Goal: Information Seeking & Learning: Check status

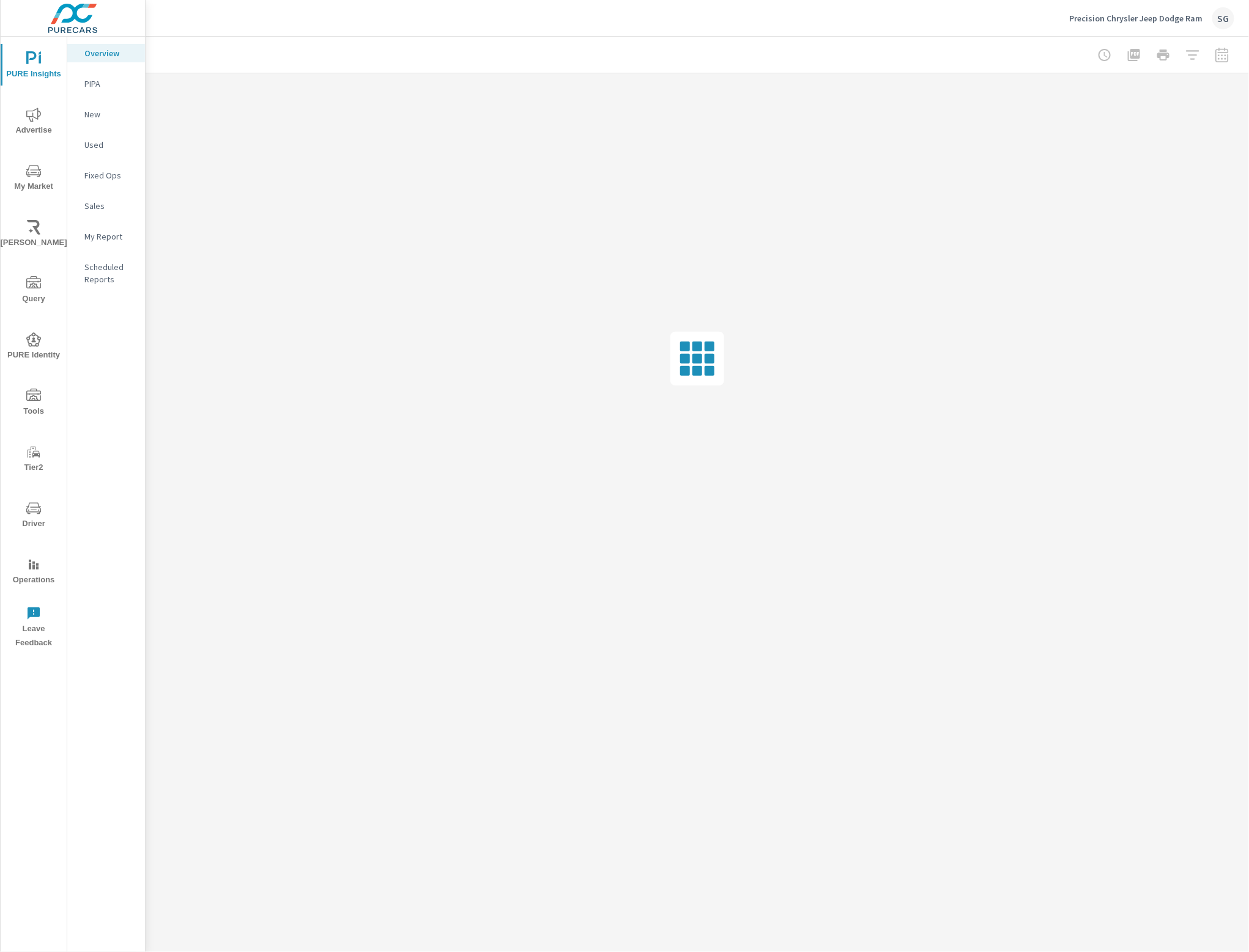
click at [32, 511] on icon "nav menu" at bounding box center [34, 509] width 15 height 15
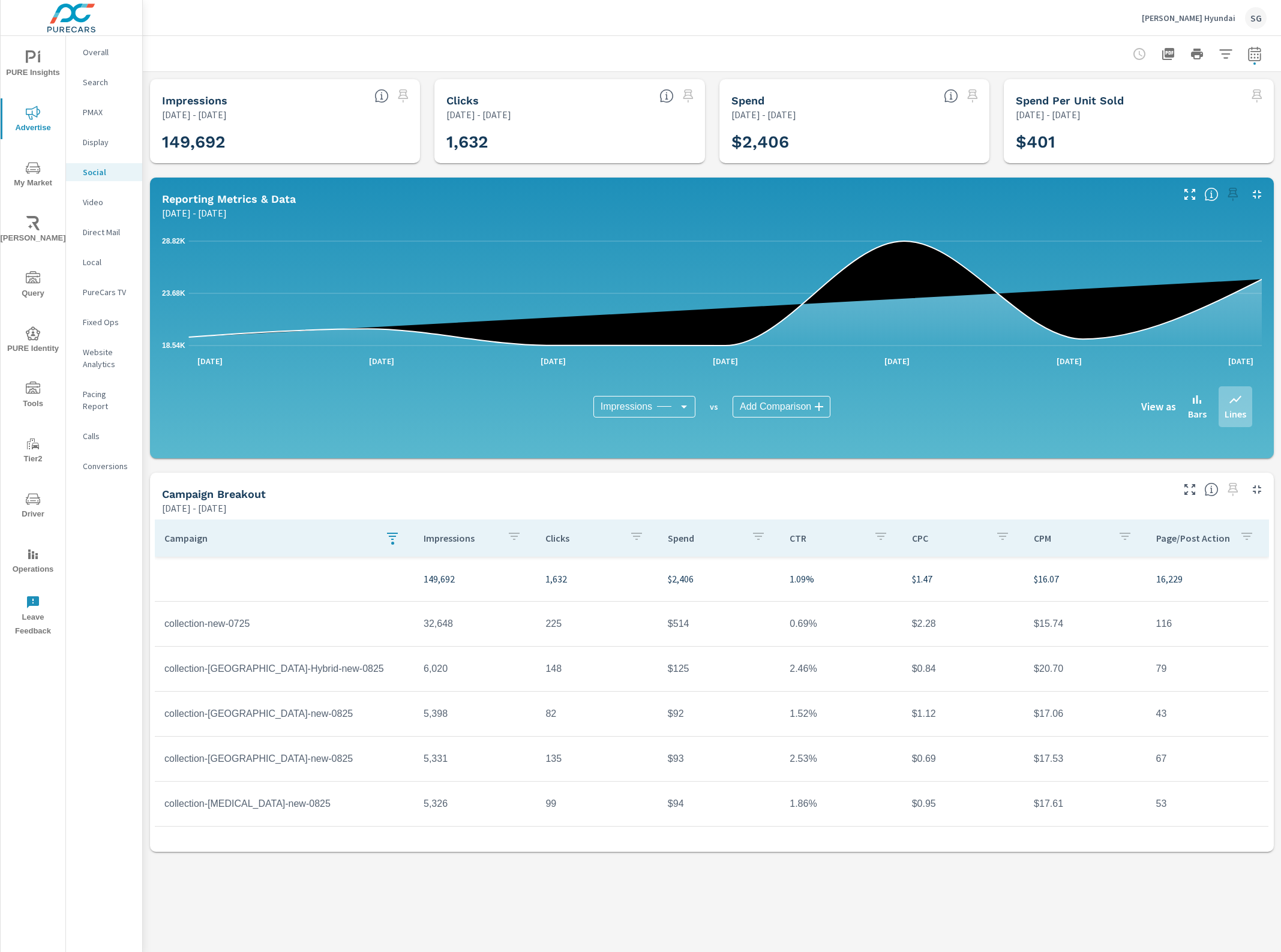
click at [1249, 49] on icon "button" at bounding box center [1254, 53] width 13 height 15
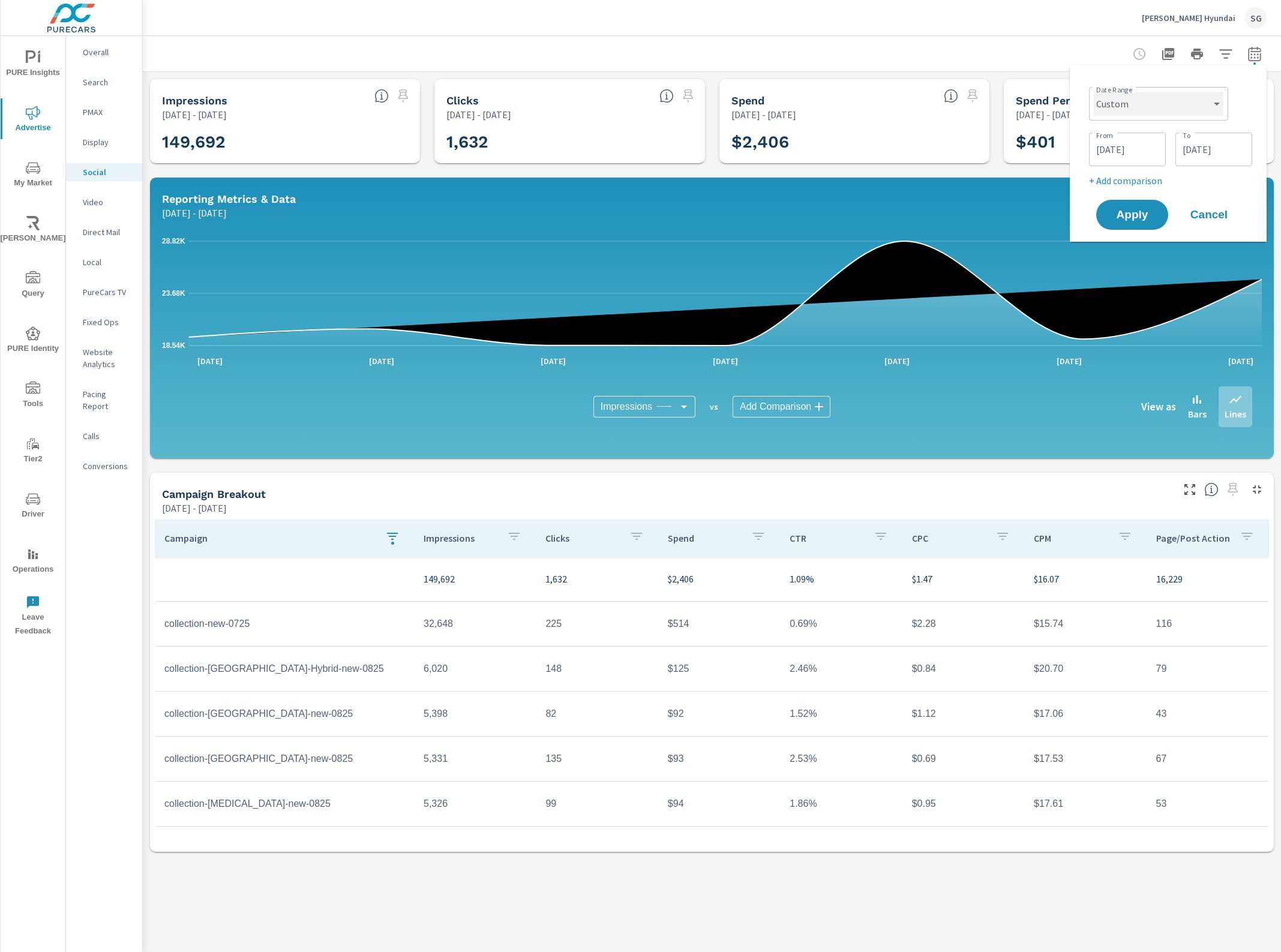
click at [1181, 98] on select "Custom Yesterday Last week Last 7 days Last 14 days Last 30 days Last 45 days L…" at bounding box center [1158, 104] width 130 height 24
click at [1094, 92] on select "Custom Yesterday Last week Last 7 days Last 14 days Last 30 days Last 45 days L…" at bounding box center [1158, 104] width 130 height 24
select select "Month to date"
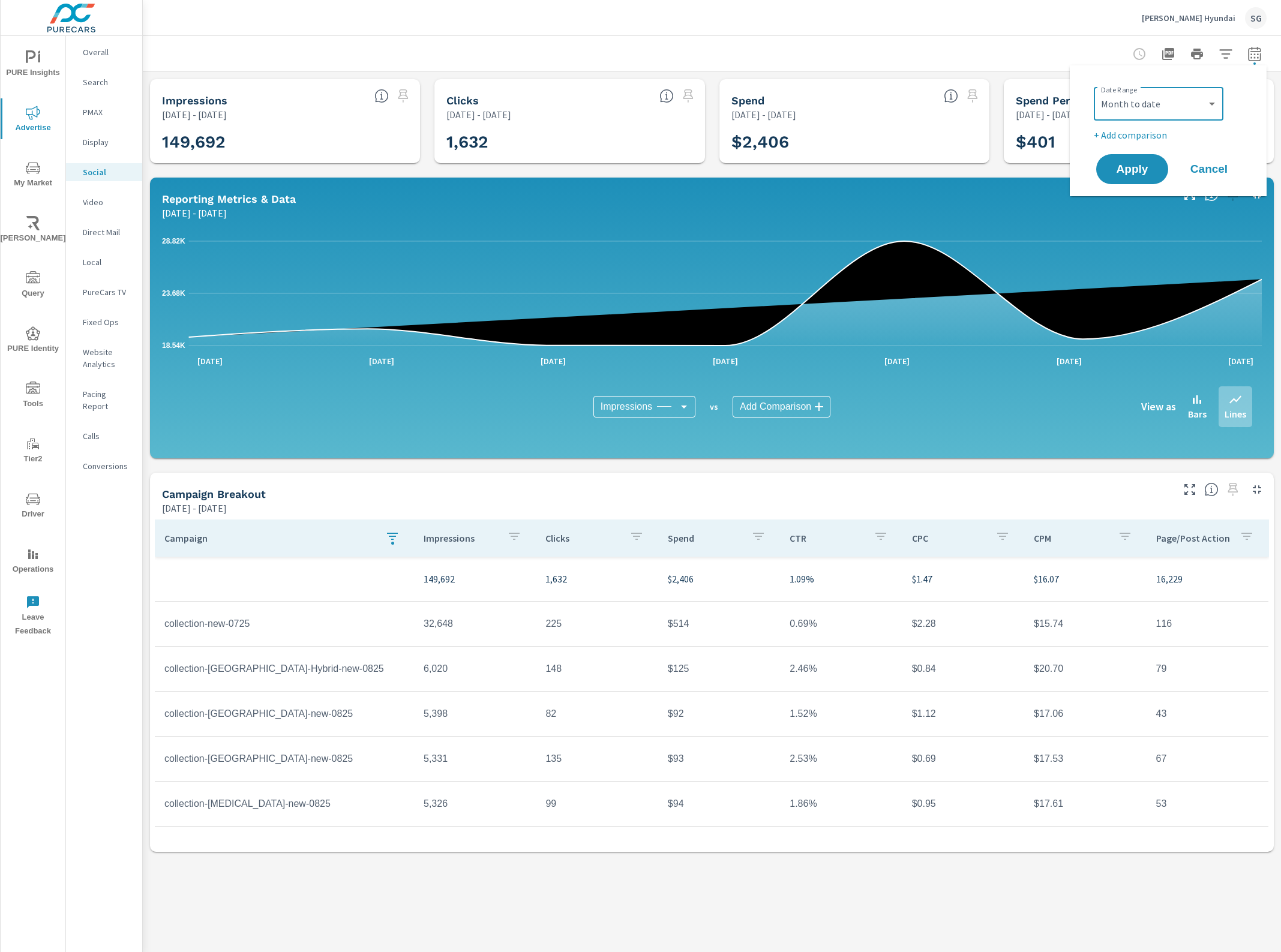
drag, startPoint x: 1134, startPoint y: 168, endPoint x: 1162, endPoint y: 211, distance: 51.3
click at [1133, 168] on span "Apply" at bounding box center [1133, 170] width 48 height 11
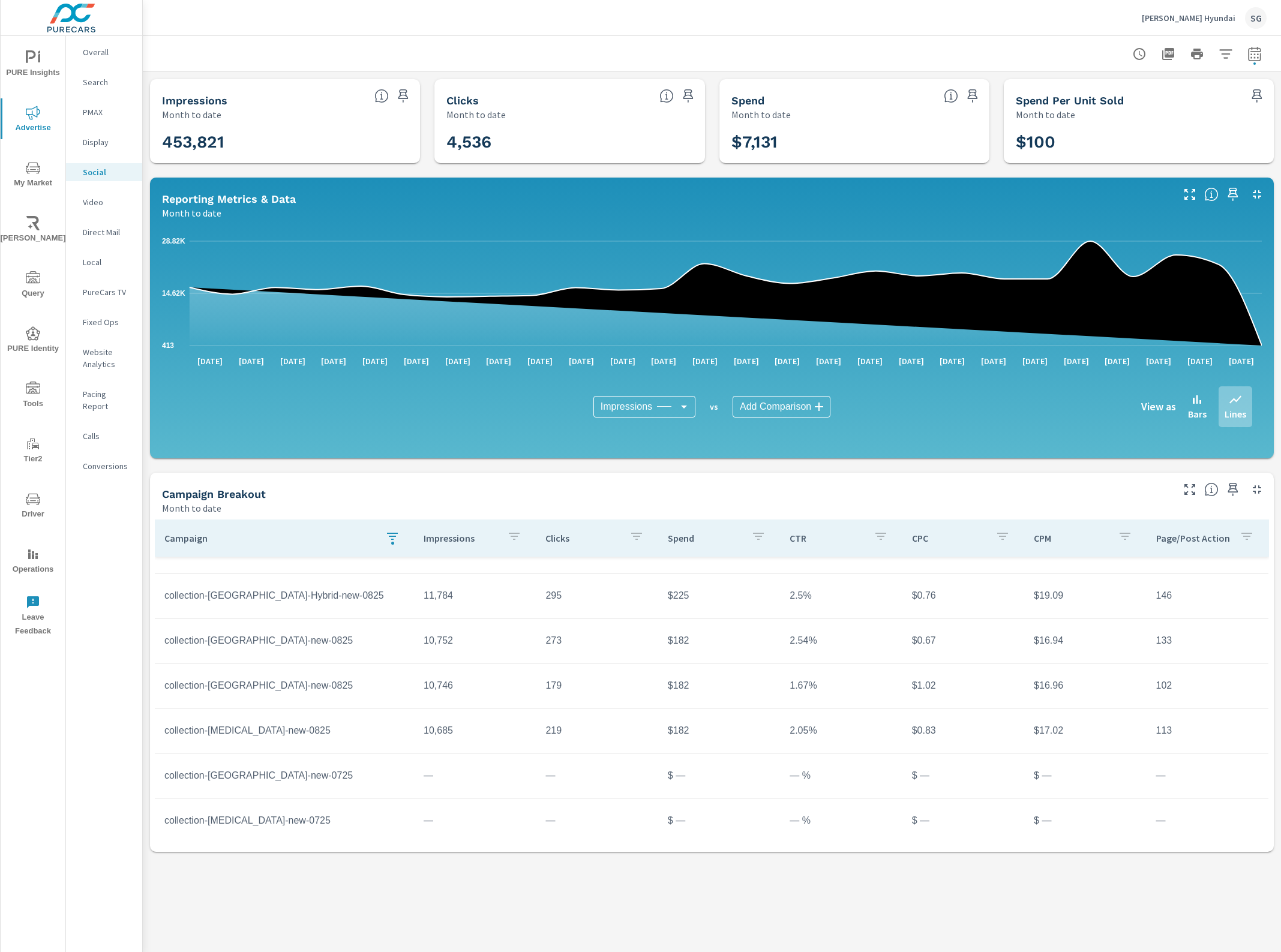
scroll to position [134, 0]
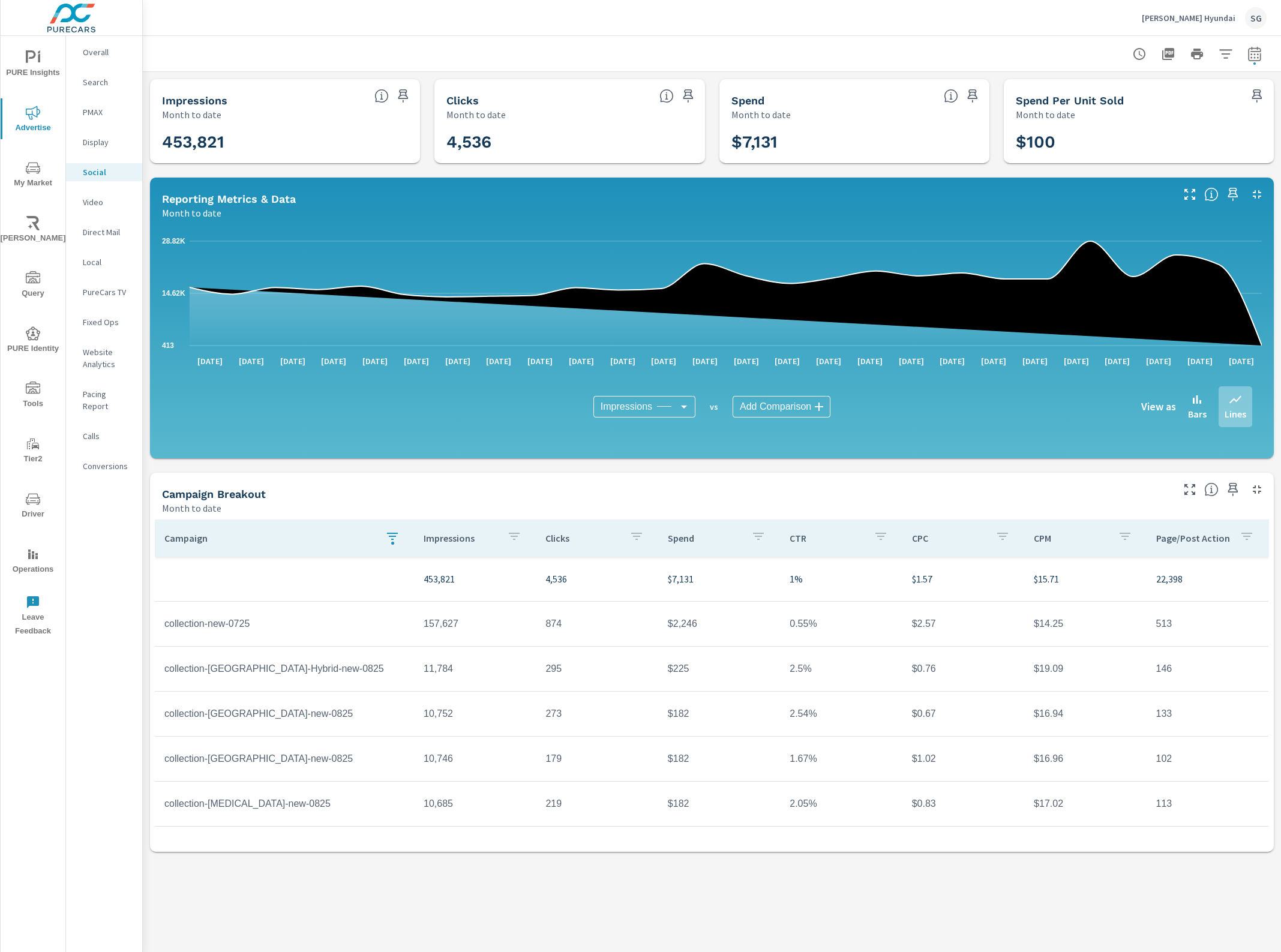
click at [476, 541] on p "Impressions" at bounding box center [461, 538] width 74 height 12
click at [443, 537] on p "Impressions" at bounding box center [453, 538] width 59 height 12
click at [440, 545] on div "Impressions" at bounding box center [475, 538] width 102 height 28
click at [85, 194] on div "Video" at bounding box center [104, 203] width 76 height 18
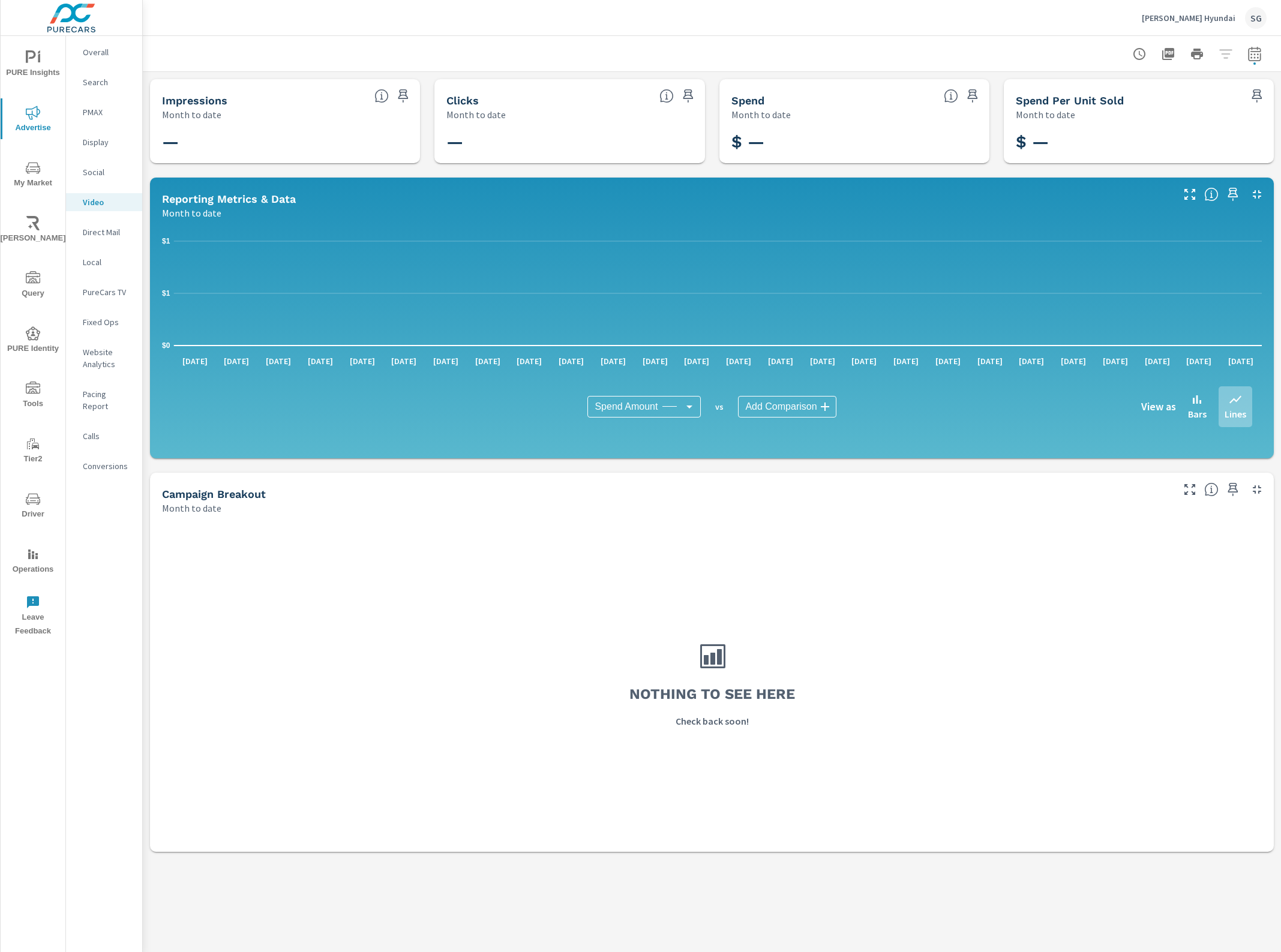
click at [117, 171] on p "Social" at bounding box center [108, 171] width 50 height 12
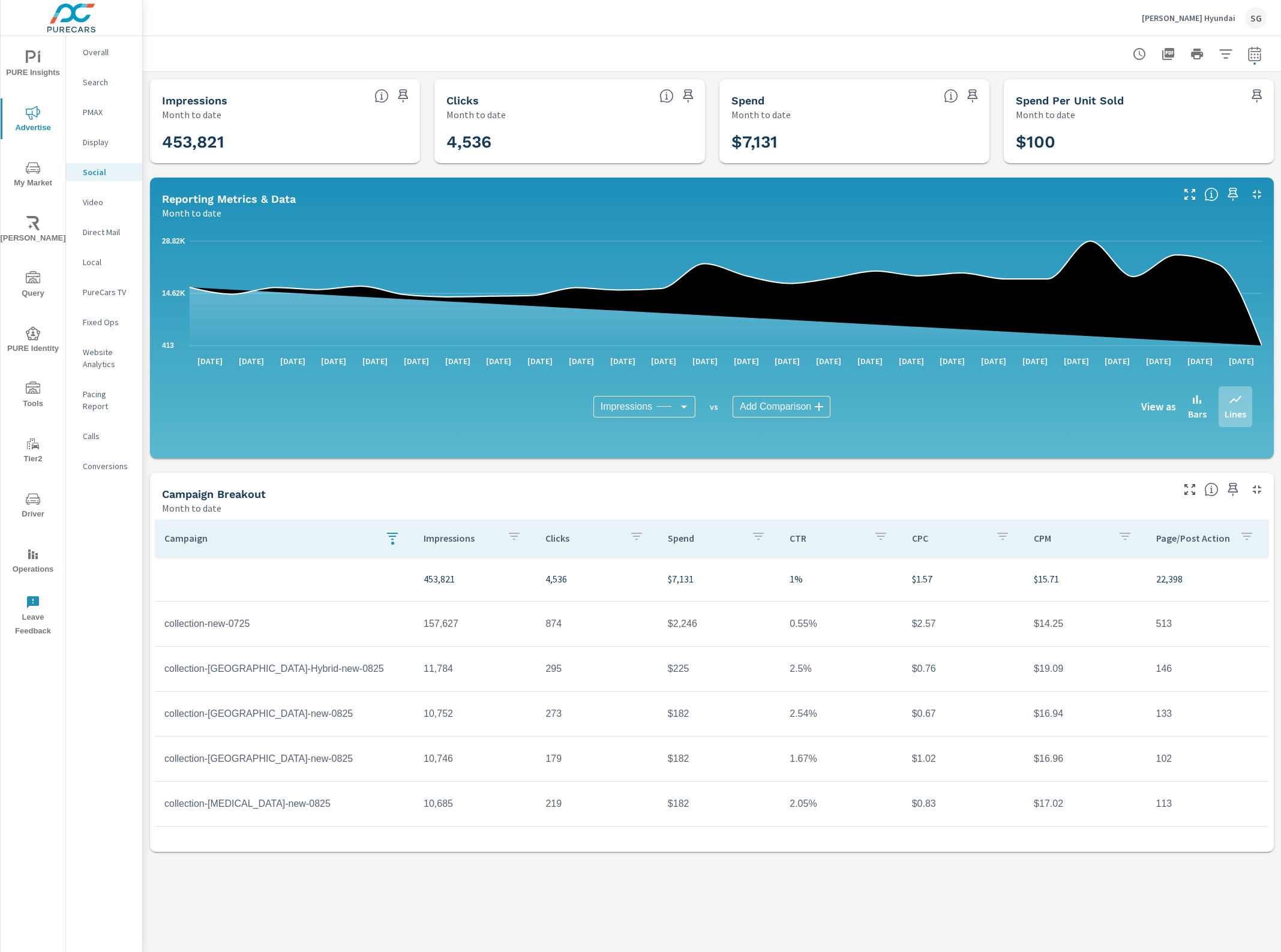
click at [1255, 54] on icon "button" at bounding box center [1255, 54] width 15 height 15
click at [1147, 97] on select "Custom Yesterday Last week Last 7 days Last 14 days Last 30 days Last 45 days L…" at bounding box center [1158, 104] width 120 height 24
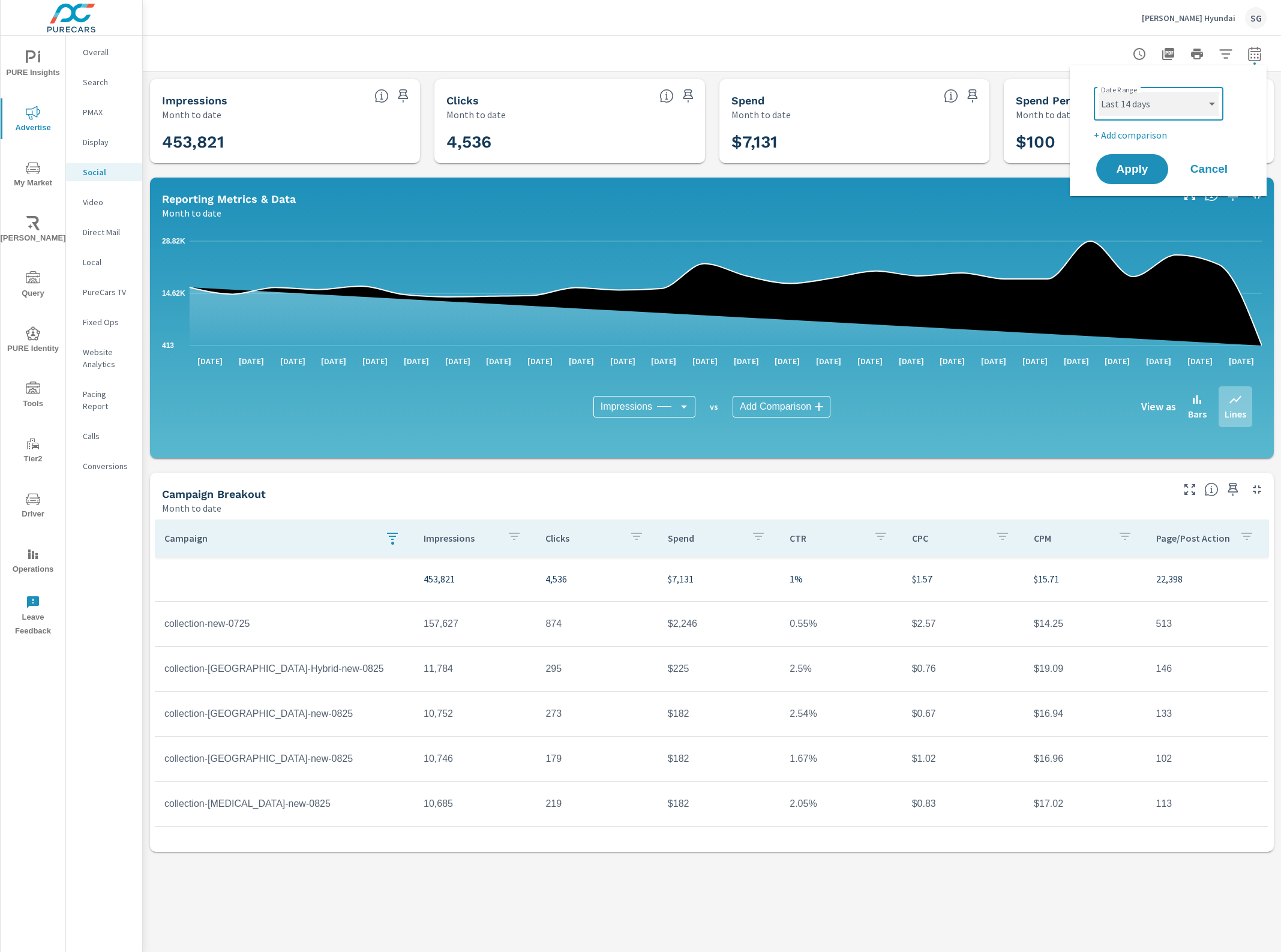
click at [1099, 92] on select "Custom Yesterday Last week Last 7 days Last 14 days Last 30 days Last 45 days L…" at bounding box center [1158, 104] width 120 height 24
select select "Last 14 days"
click at [1130, 164] on span "Apply" at bounding box center [1132, 170] width 49 height 11
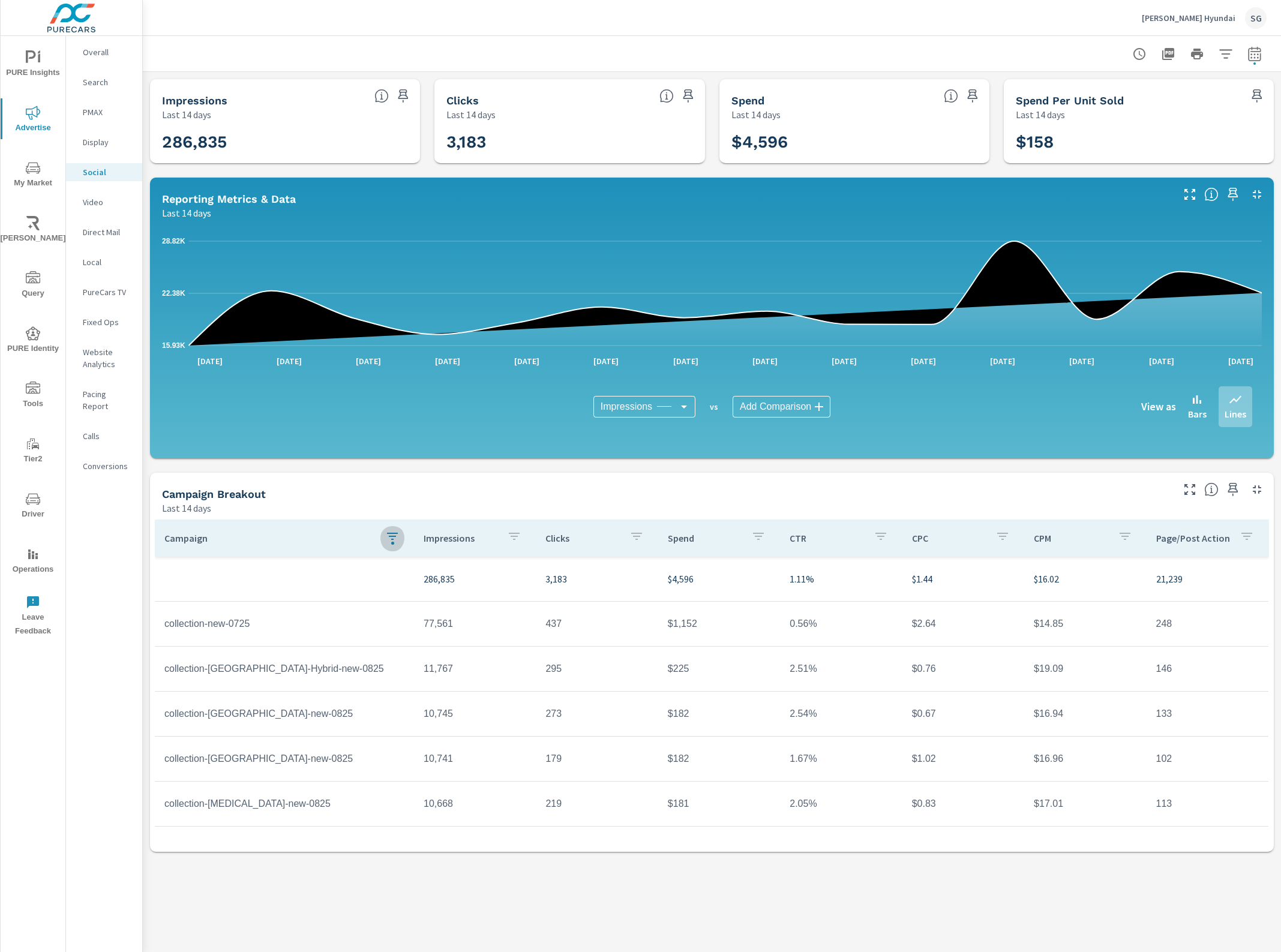
click at [387, 539] on icon "button" at bounding box center [393, 536] width 15 height 15
click at [388, 619] on input "collection" at bounding box center [385, 621] width 137 height 24
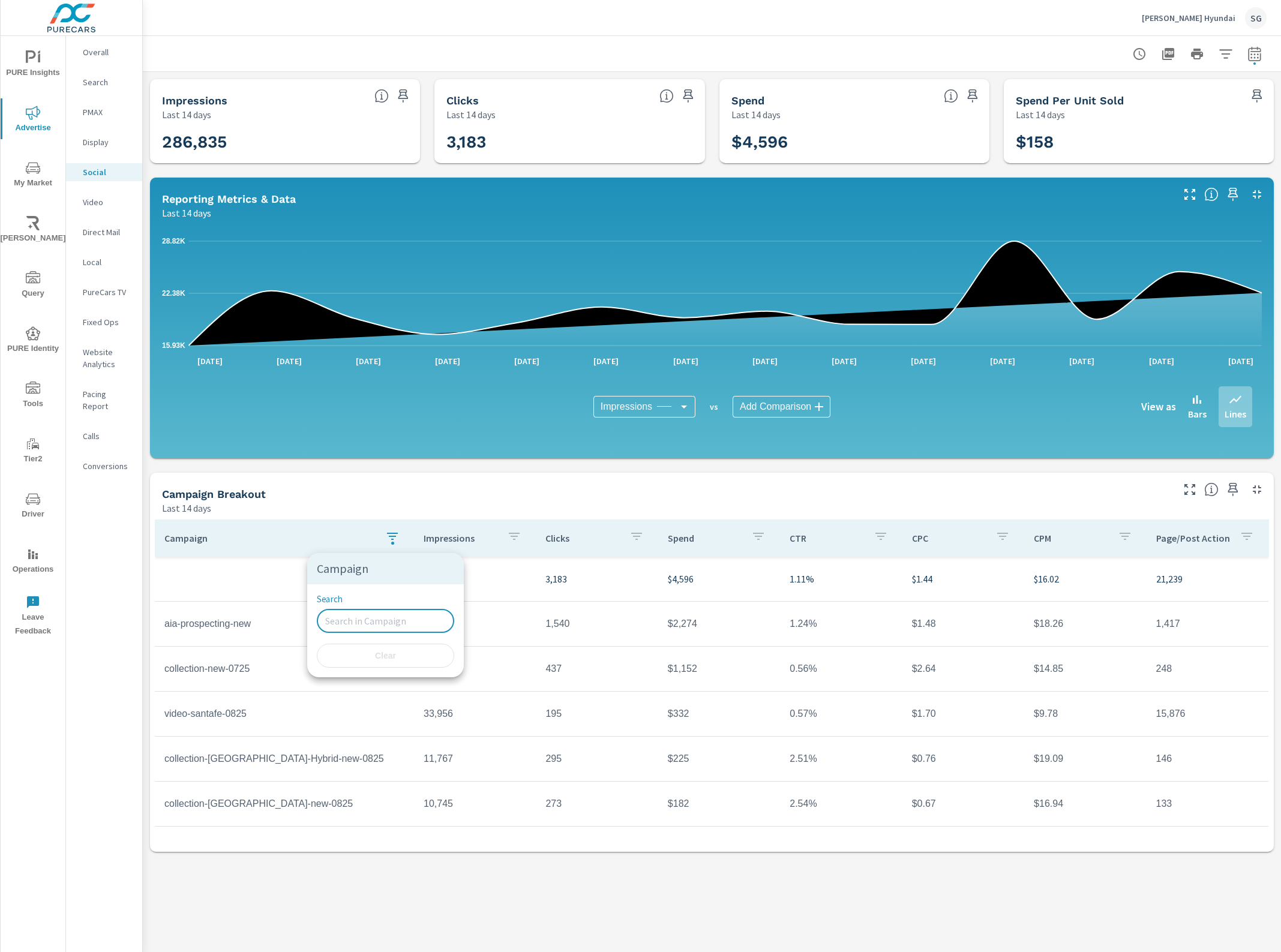
click at [346, 852] on div at bounding box center [640, 476] width 1281 height 952
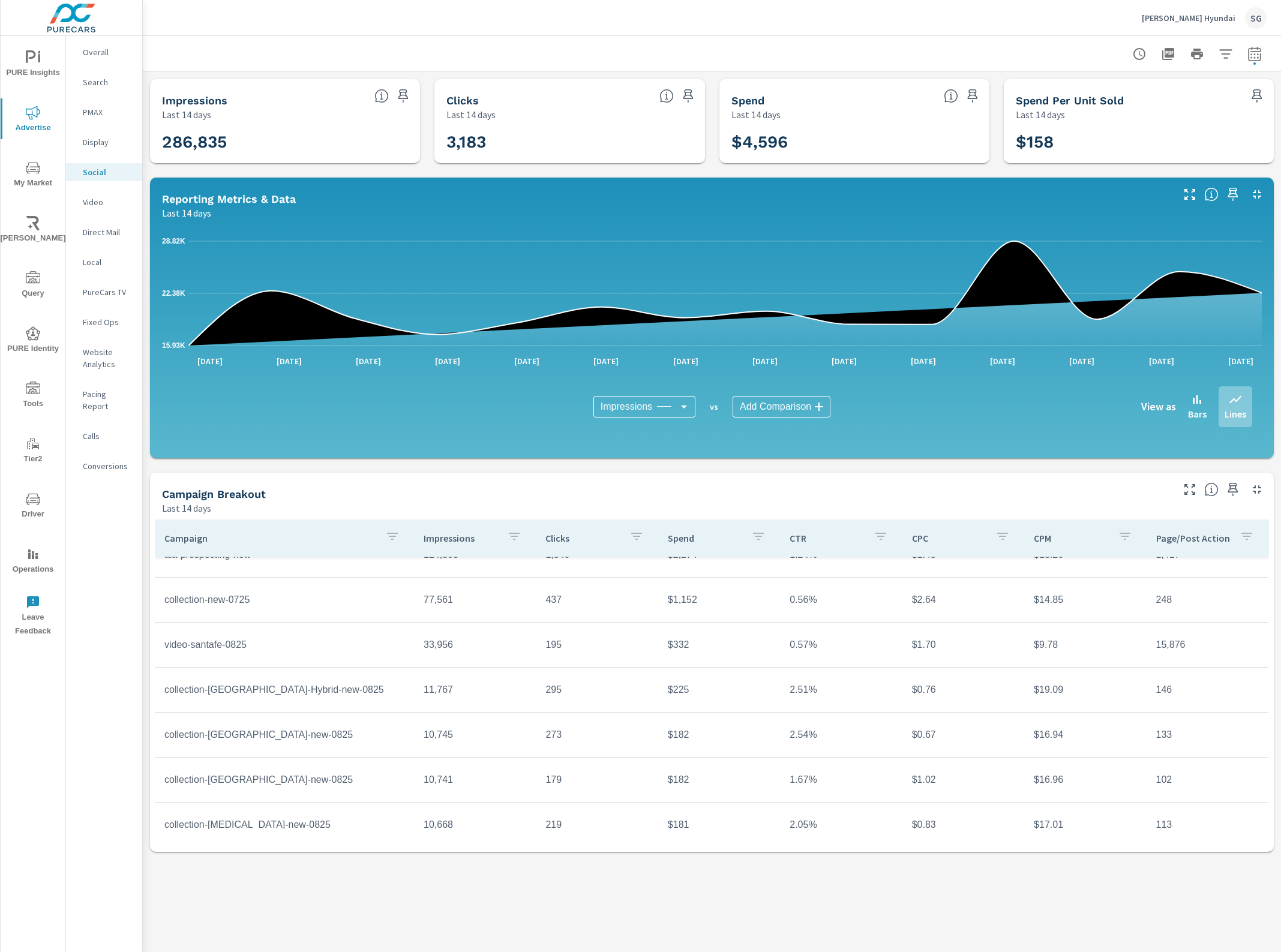
scroll to position [223, 0]
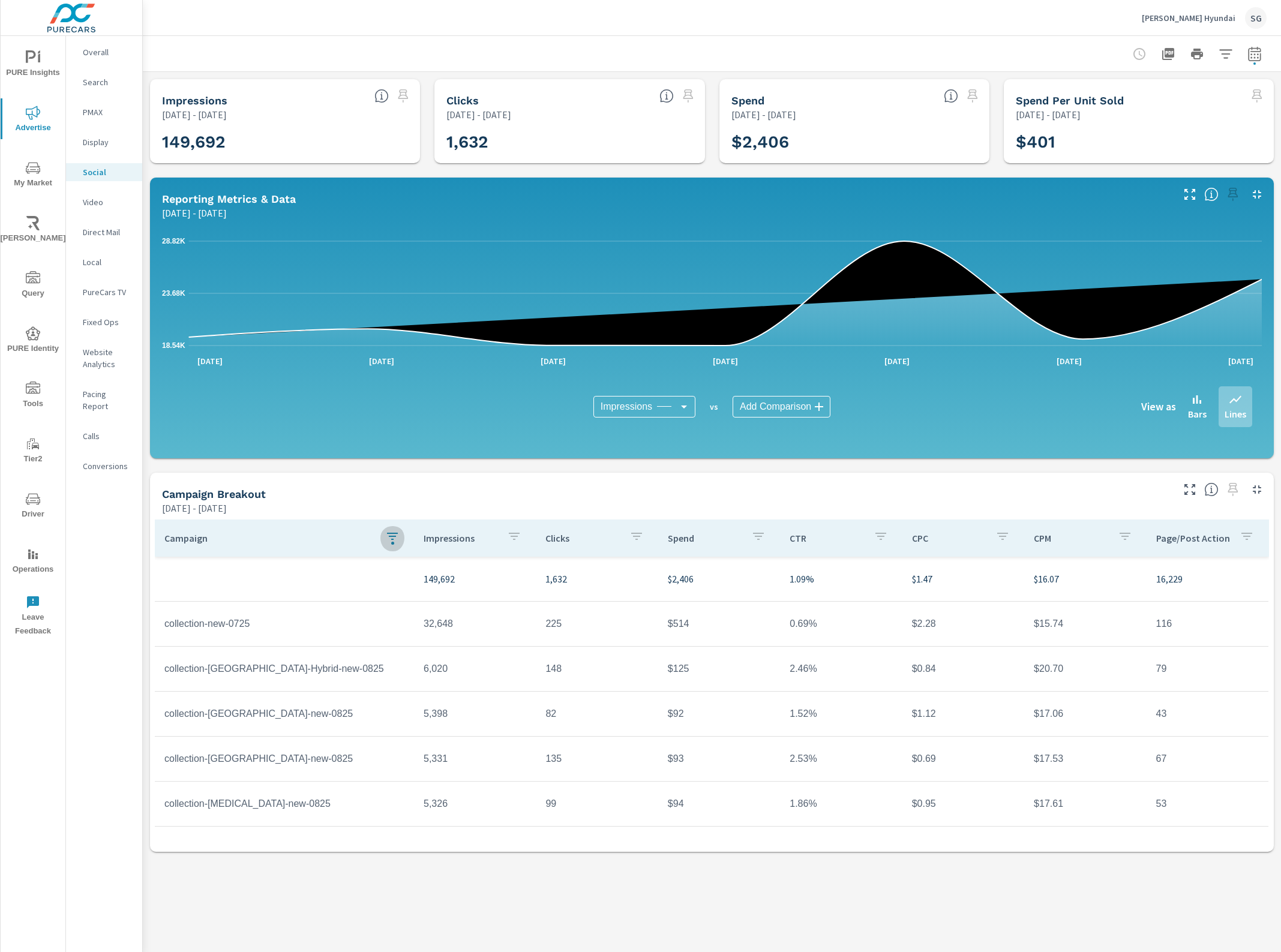
click at [400, 537] on button "button" at bounding box center [393, 538] width 24 height 28
click at [385, 626] on input "collection" at bounding box center [385, 621] width 137 height 24
click at [384, 625] on input "collection" at bounding box center [385, 621] width 137 height 24
click at [391, 660] on span "Clear" at bounding box center [385, 656] width 123 height 11
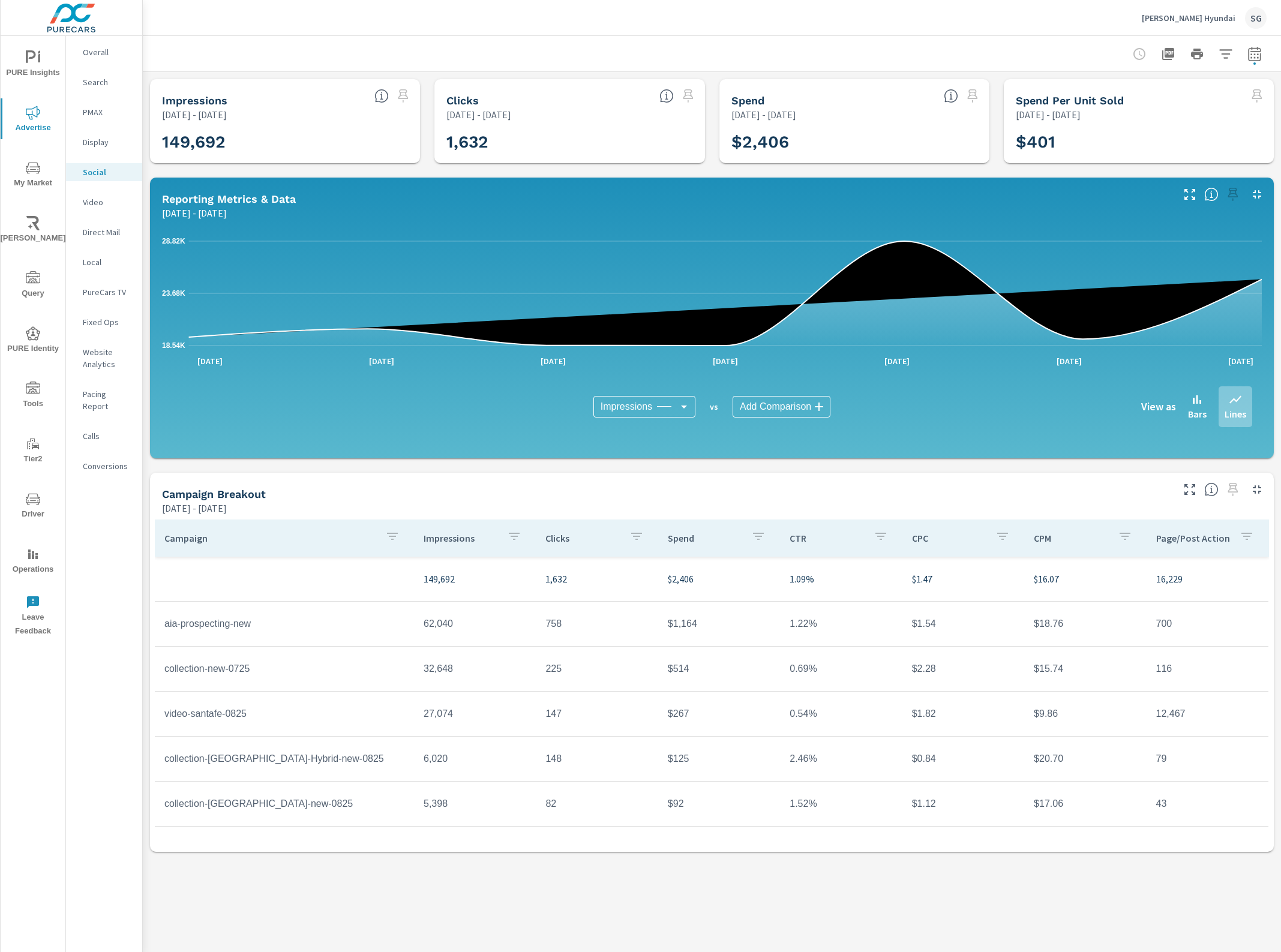
click at [189, 545] on div "Campaign" at bounding box center [284, 538] width 240 height 28
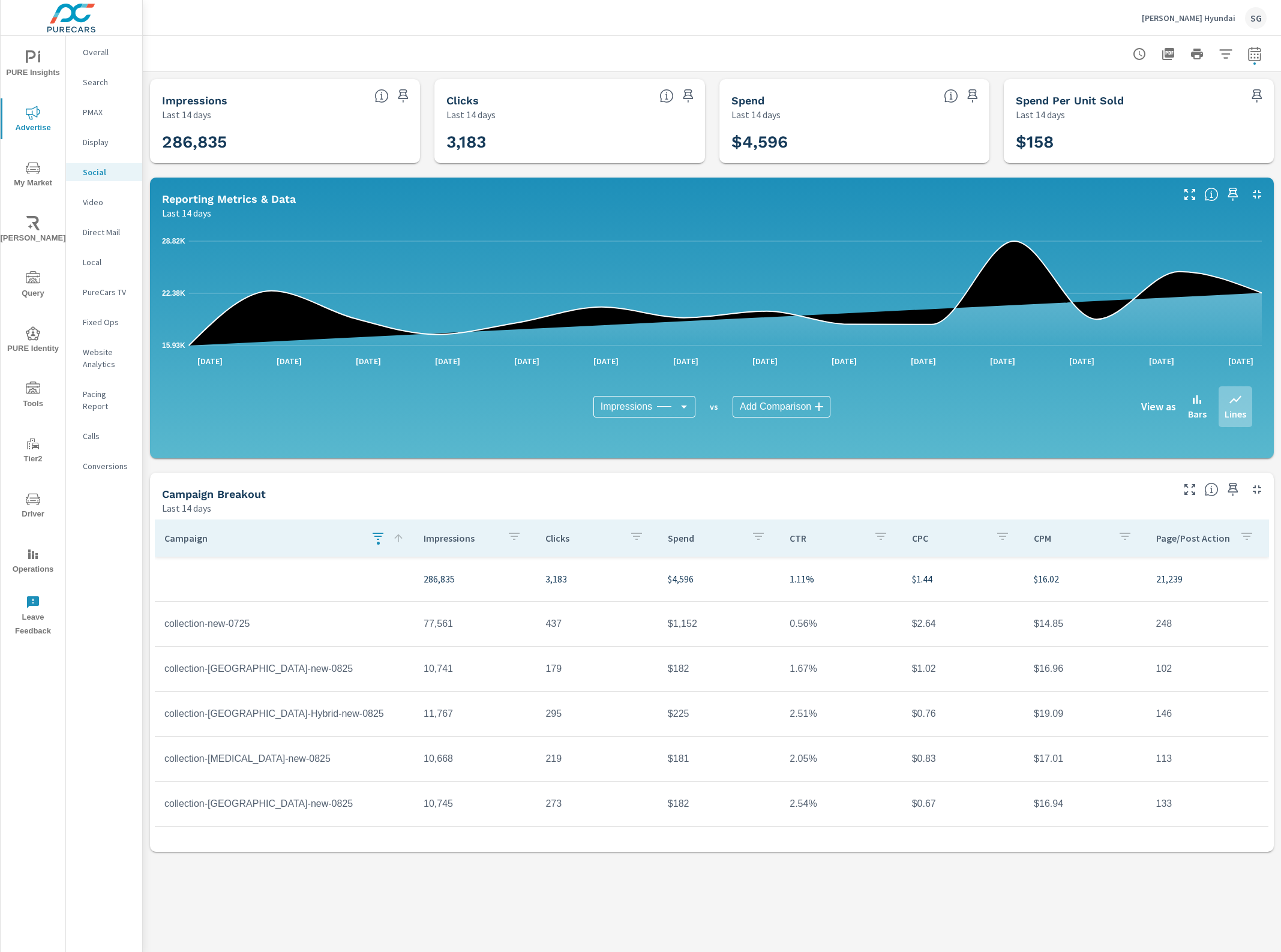
click at [364, 522] on th "Campaign" at bounding box center [284, 538] width 259 height 37
click at [384, 537] on icon "button" at bounding box center [378, 536] width 15 height 15
